Goal: Task Accomplishment & Management: Manage account settings

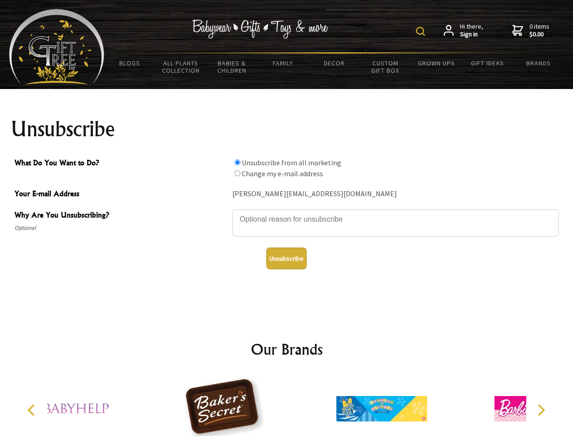
click at [422, 31] on img at bounding box center [420, 31] width 9 height 9
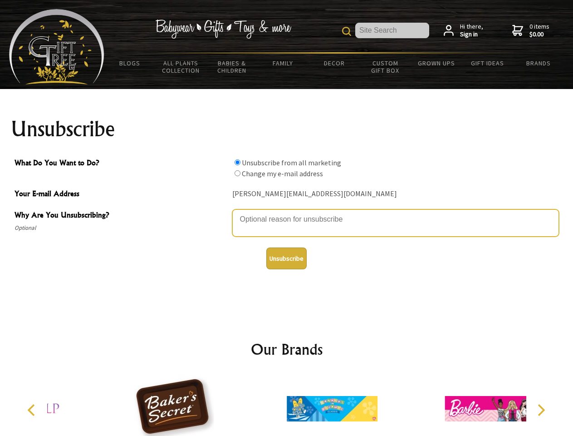
click at [287, 213] on textarea "Why Are You Unsubscribing?" at bounding box center [395, 222] width 327 height 27
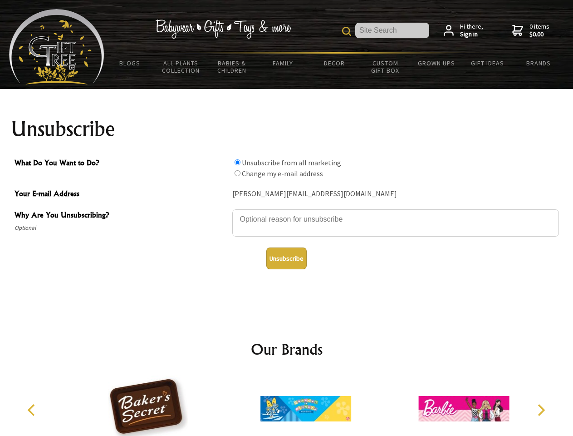
click at [237, 162] on input "What Do You Want to Do?" at bounding box center [238, 162] width 6 height 6
click at [237, 173] on input "What Do You Want to Do?" at bounding box center [238, 173] width 6 height 6
radio input "true"
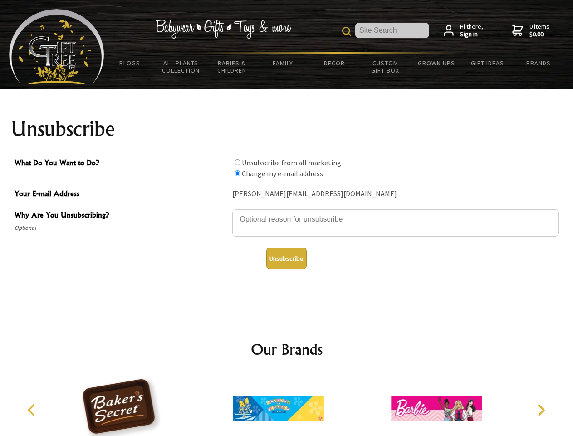
click at [287, 258] on button "Unsubscribe" at bounding box center [287, 258] width 40 height 22
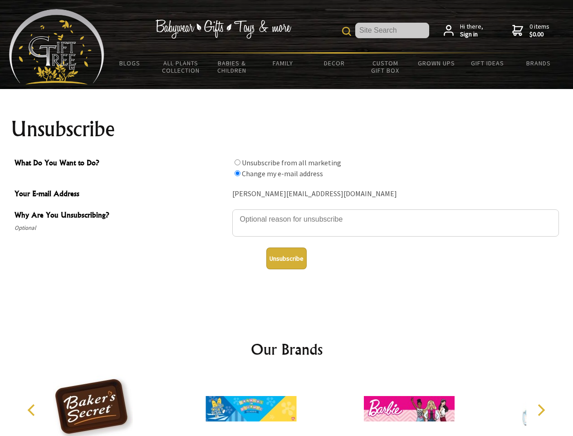
click at [287, 405] on div at bounding box center [251, 410] width 158 height 71
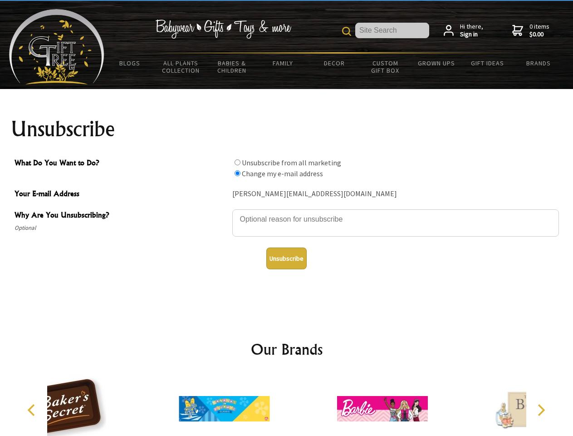
click at [33, 410] on icon "Previous" at bounding box center [32, 410] width 12 height 12
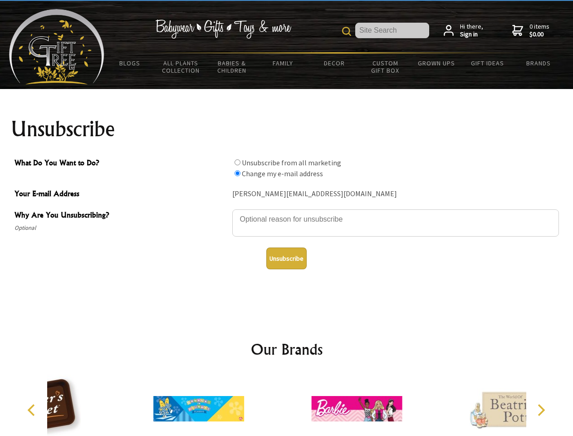
click at [541, 410] on icon "Next" at bounding box center [541, 410] width 12 height 12
